Goal: Entertainment & Leisure: Consume media (video, audio)

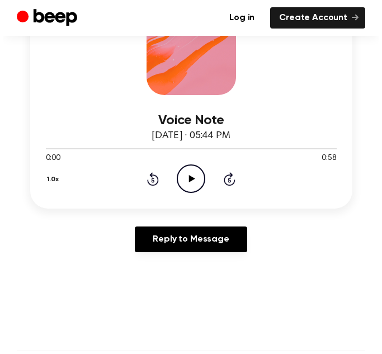
scroll to position [208, 0]
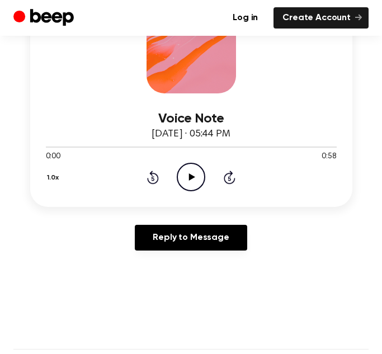
click at [190, 179] on icon at bounding box center [192, 176] width 6 height 7
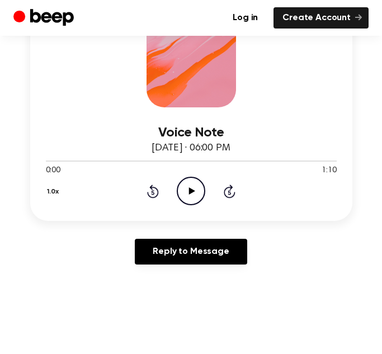
scroll to position [198, 0]
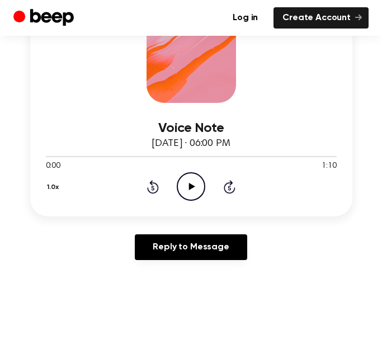
click at [194, 185] on icon "Play Audio" at bounding box center [191, 186] width 29 height 29
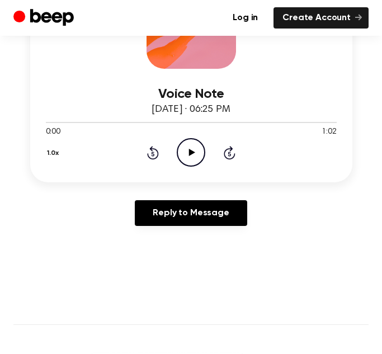
scroll to position [230, 0]
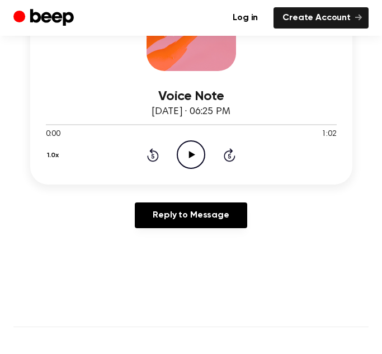
click at [199, 164] on circle at bounding box center [190, 154] width 27 height 27
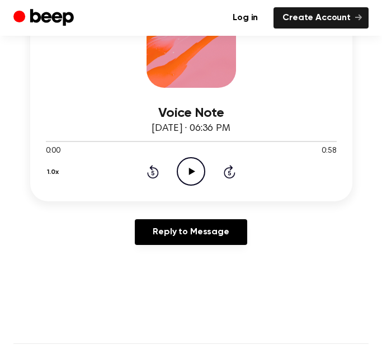
scroll to position [218, 0]
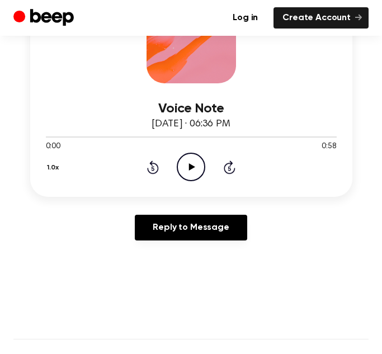
click at [190, 162] on icon "Play Audio" at bounding box center [191, 167] width 29 height 29
click at [187, 162] on icon "Pause Audio" at bounding box center [191, 167] width 29 height 29
click at [187, 162] on icon "Play Audio" at bounding box center [191, 167] width 29 height 29
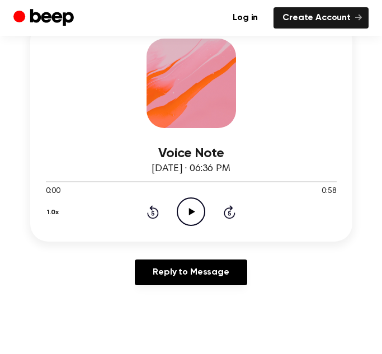
scroll to position [177, 0]
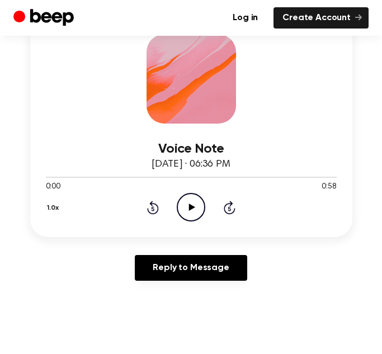
click at [201, 200] on icon "Play Audio" at bounding box center [191, 207] width 29 height 29
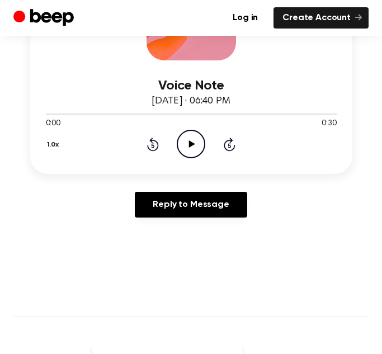
scroll to position [238, 0]
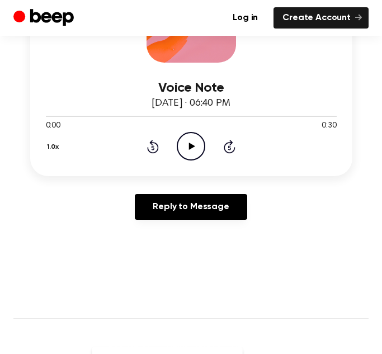
click at [187, 153] on icon "Play Audio" at bounding box center [191, 146] width 29 height 29
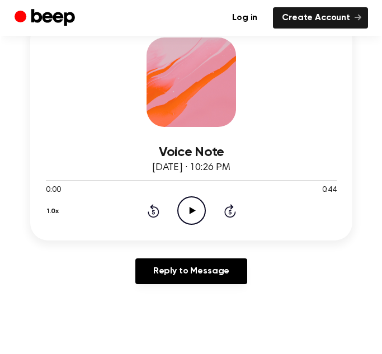
scroll to position [176, 0]
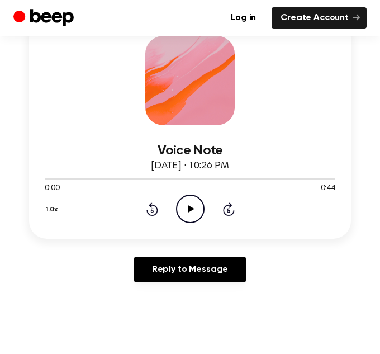
click at [195, 208] on icon "Play Audio" at bounding box center [190, 209] width 29 height 29
click at [195, 202] on icon "Pause Audio" at bounding box center [190, 209] width 29 height 29
click at [195, 202] on icon "Play Audio" at bounding box center [190, 209] width 29 height 29
click at [195, 202] on icon "Pause Audio" at bounding box center [190, 209] width 29 height 29
click at [195, 202] on icon "Play Audio" at bounding box center [190, 209] width 29 height 29
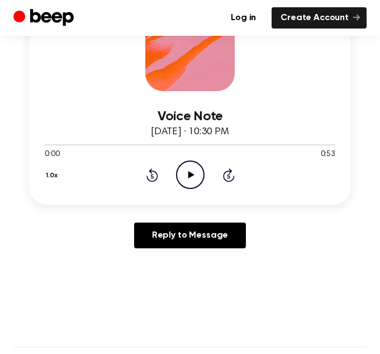
scroll to position [212, 0]
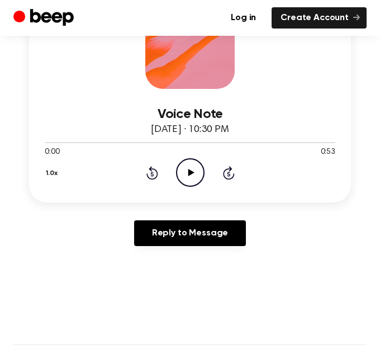
click at [185, 169] on icon "Play Audio" at bounding box center [190, 172] width 29 height 29
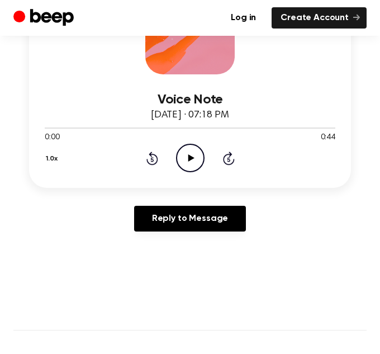
scroll to position [231, 0]
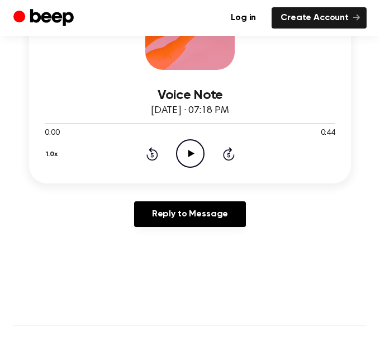
click at [196, 153] on icon "Play Audio" at bounding box center [190, 153] width 29 height 29
click at [190, 153] on icon "Pause Audio" at bounding box center [190, 153] width 29 height 29
click at [191, 164] on icon "Play Audio" at bounding box center [190, 153] width 29 height 29
click at [196, 155] on icon "Pause Audio" at bounding box center [190, 153] width 29 height 29
